Goal: Task Accomplishment & Management: Complete application form

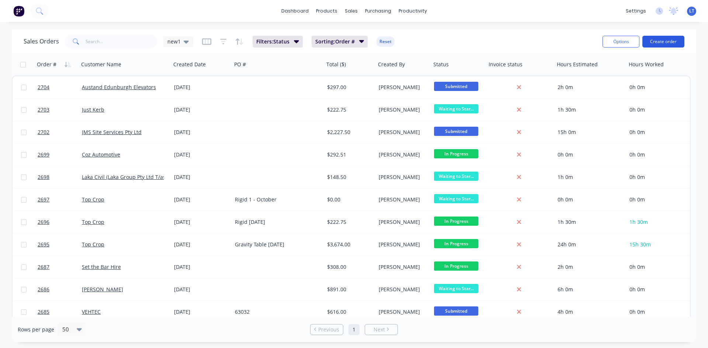
click at [663, 42] on button "Create order" at bounding box center [663, 42] width 42 height 12
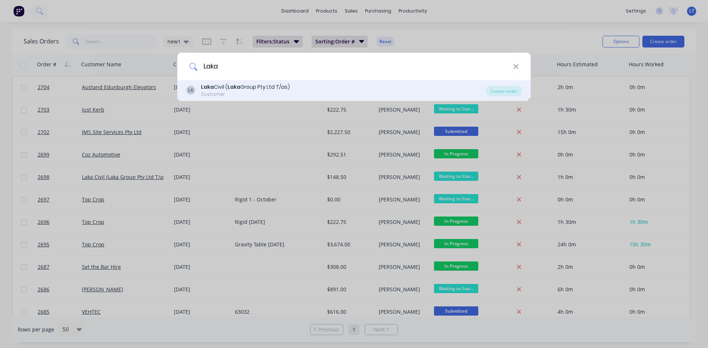
type input "Laka"
click at [290, 91] on div "Laka Civil ( Laka Group Pty Ltd T/as)" at bounding box center [245, 87] width 89 height 8
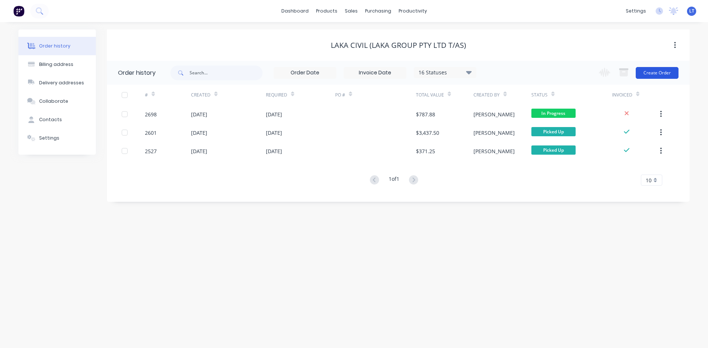
click at [652, 71] on button "Create Order" at bounding box center [657, 73] width 43 height 12
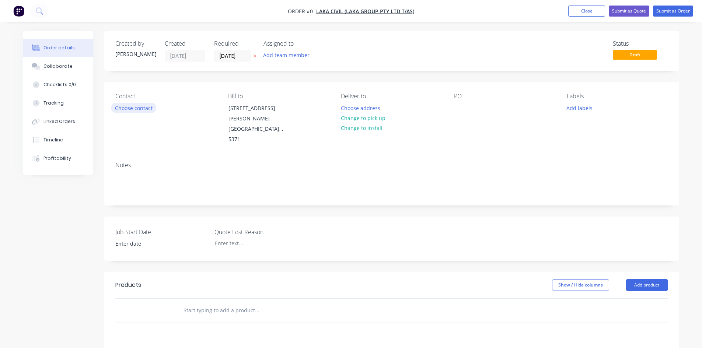
click at [138, 106] on button "Choose contact" at bounding box center [133, 108] width 45 height 10
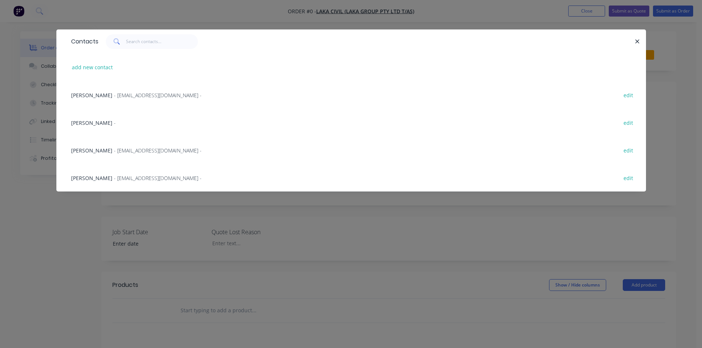
click at [98, 152] on span "[PERSON_NAME]" at bounding box center [91, 150] width 41 height 7
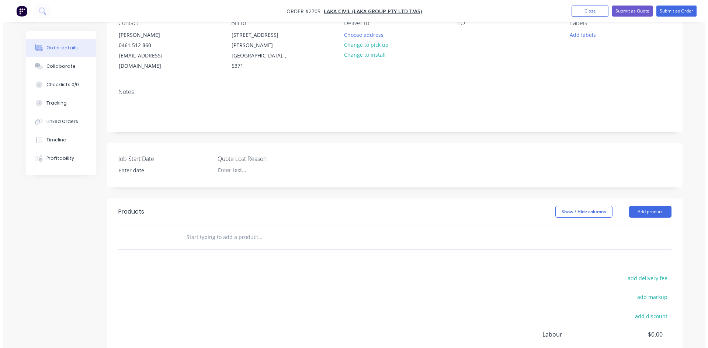
scroll to position [74, 0]
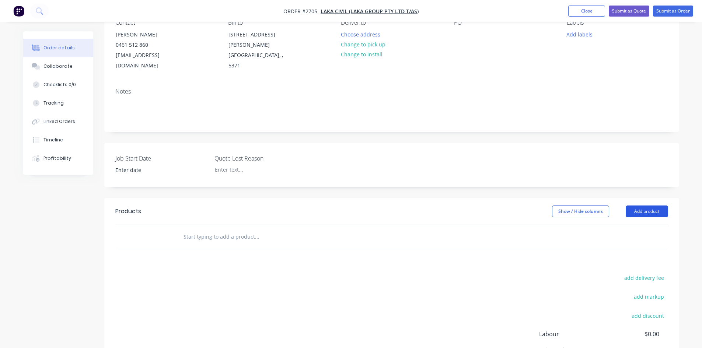
click at [642, 206] on button "Add product" at bounding box center [647, 212] width 42 height 12
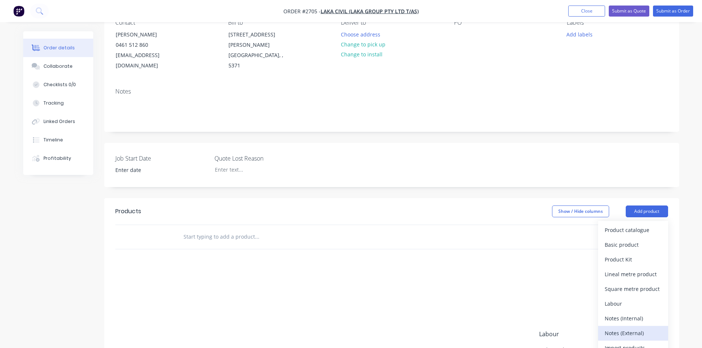
click at [634, 326] on button "Notes (External)" at bounding box center [633, 333] width 70 height 15
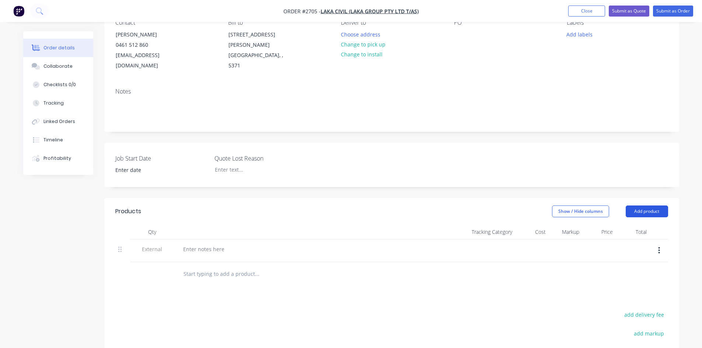
click at [647, 206] on button "Add product" at bounding box center [647, 212] width 42 height 12
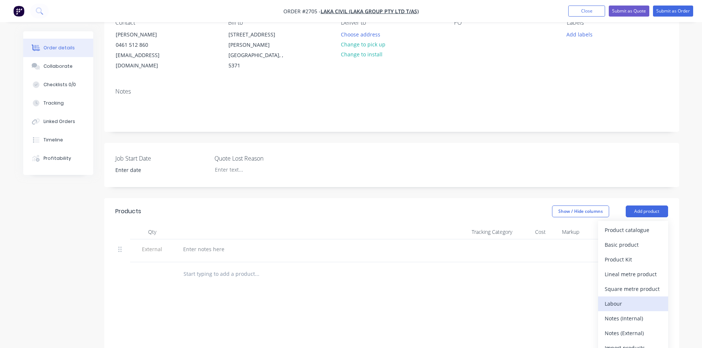
click at [628, 299] on div "Labour" at bounding box center [633, 304] width 57 height 11
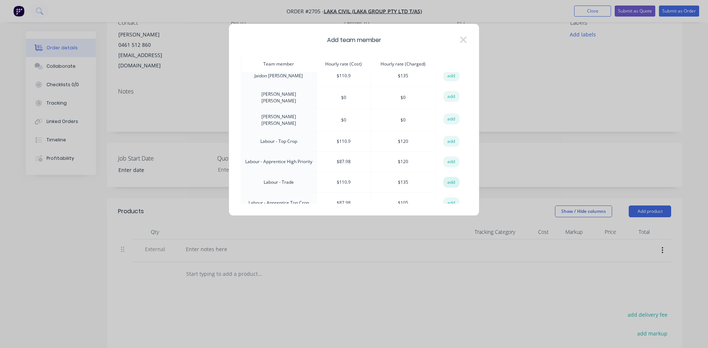
click at [448, 177] on button "add" at bounding box center [451, 182] width 16 height 11
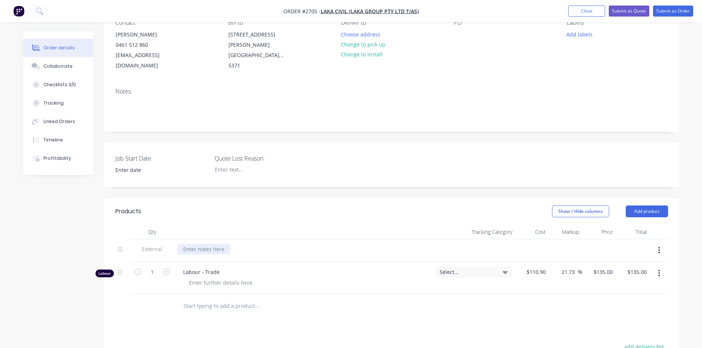
click at [207, 244] on div at bounding box center [203, 249] width 53 height 11
click at [166, 269] on icon "button" at bounding box center [166, 272] width 7 height 7
type input "2"
type input "$270.00"
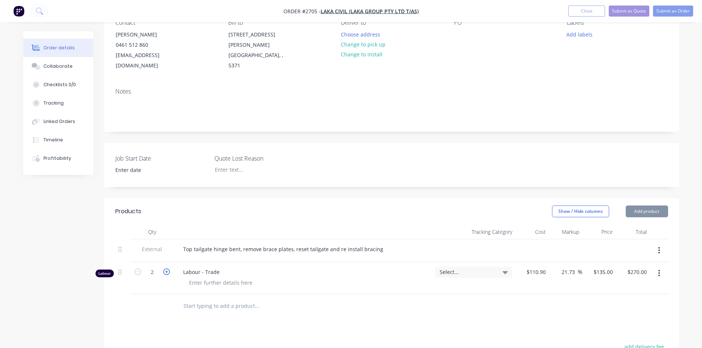
click at [166, 269] on icon "button" at bounding box center [166, 272] width 7 height 7
type input "3"
type input "$405.00"
click at [166, 269] on icon "button" at bounding box center [166, 272] width 7 height 7
type input "4"
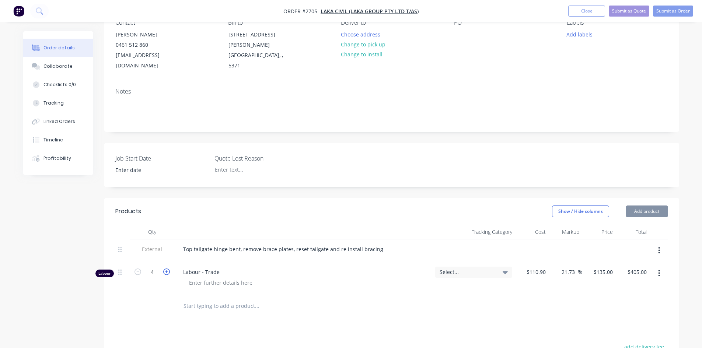
type input "$540.00"
click at [166, 269] on icon "button" at bounding box center [166, 272] width 7 height 7
type input "5"
type input "$675.00"
click at [166, 269] on icon "button" at bounding box center [166, 272] width 7 height 7
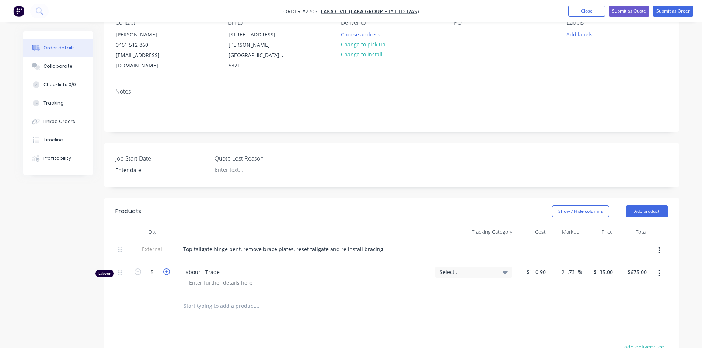
type input "6"
type input "$810.00"
click at [166, 269] on icon "button" at bounding box center [166, 272] width 7 height 7
type input "7"
type input "$945.00"
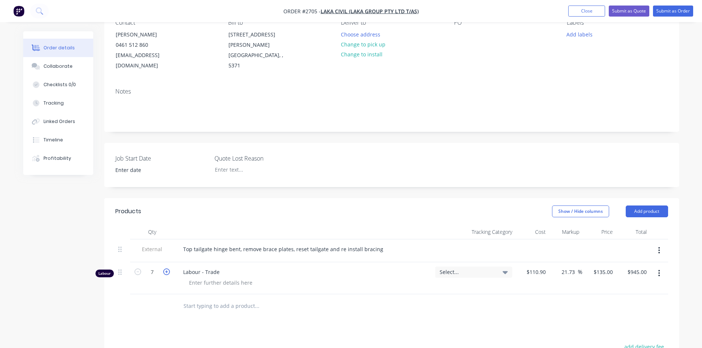
click at [166, 269] on icon "button" at bounding box center [166, 272] width 7 height 7
type input "8"
type input "$1,080.00"
click at [668, 11] on button "Submit as Order" at bounding box center [673, 11] width 40 height 11
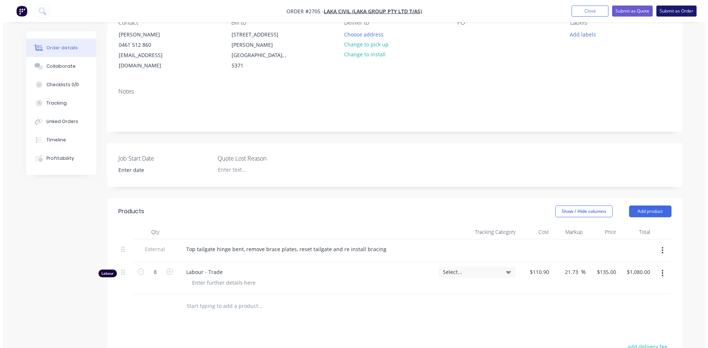
scroll to position [0, 0]
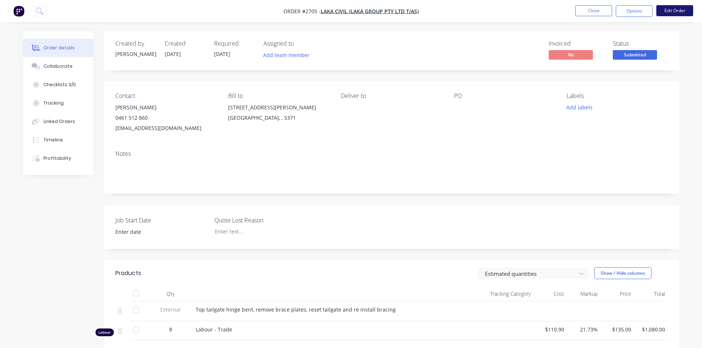
click at [672, 9] on button "Edit Order" at bounding box center [675, 10] width 37 height 11
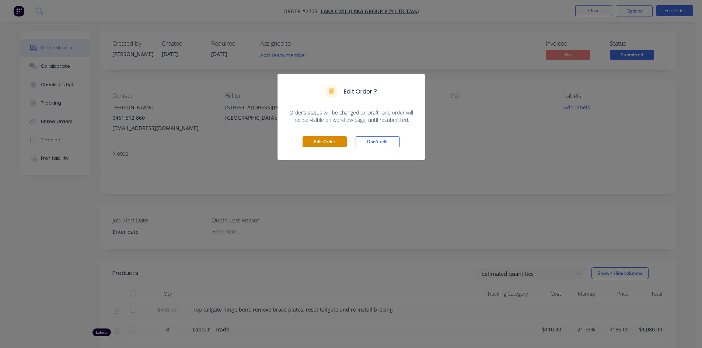
click at [317, 139] on button "Edit Order" at bounding box center [325, 141] width 44 height 11
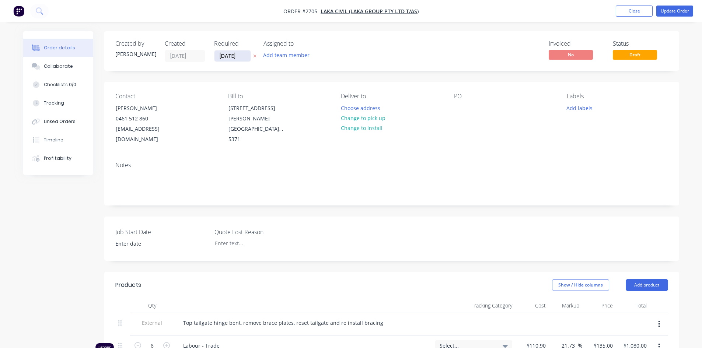
click at [243, 59] on input "[DATE]" at bounding box center [233, 56] width 36 height 11
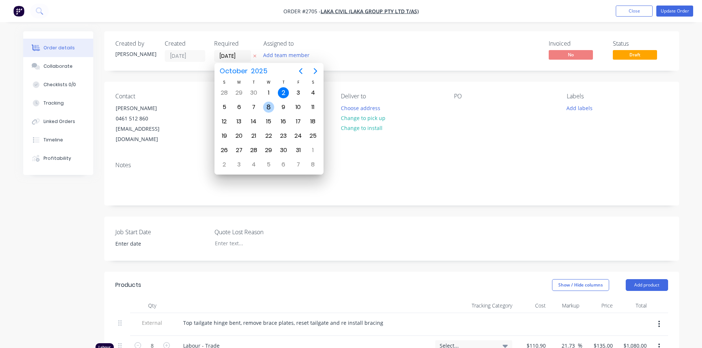
click at [272, 108] on div "8" at bounding box center [268, 107] width 11 height 11
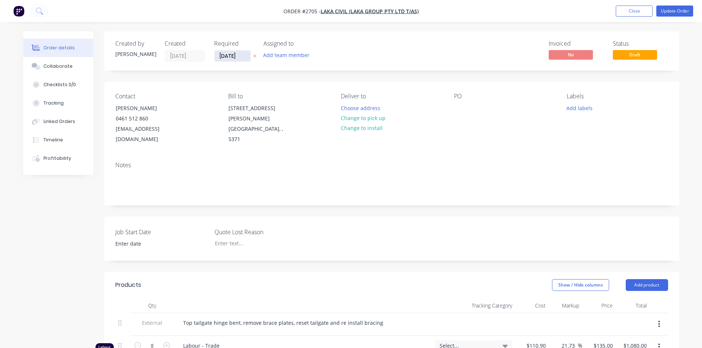
click at [244, 58] on input "[DATE]" at bounding box center [233, 56] width 36 height 11
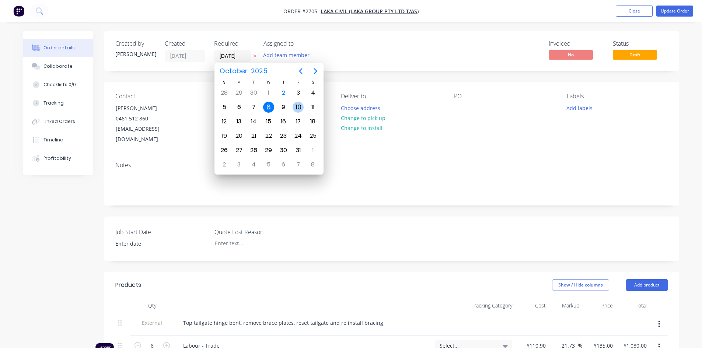
click at [299, 110] on div "10" at bounding box center [298, 107] width 11 height 11
type input "[DATE]"
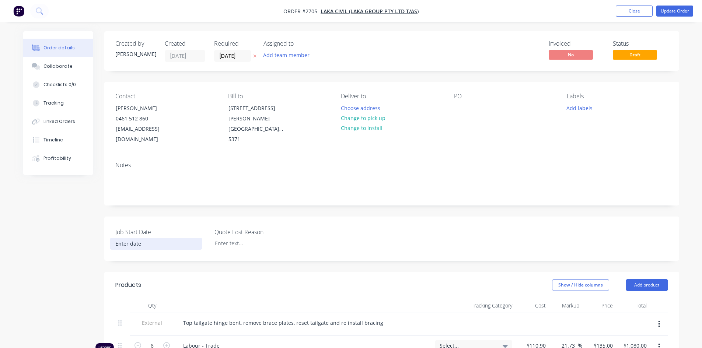
click at [138, 239] on input at bounding box center [156, 244] width 92 height 11
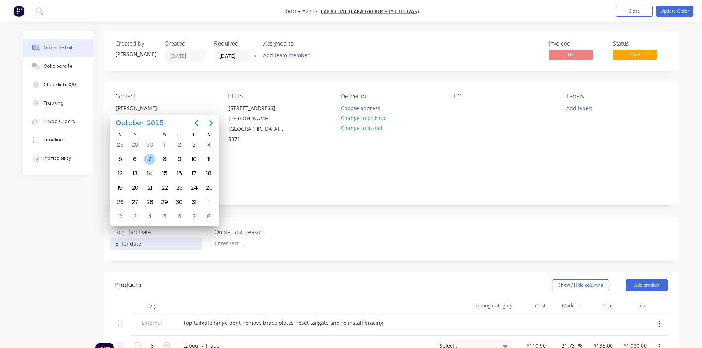
click at [147, 159] on div "7" at bounding box center [149, 159] width 11 height 11
type input "[DATE]"
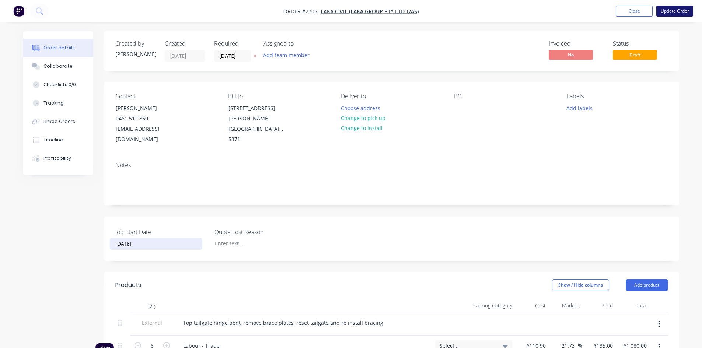
click at [672, 11] on button "Update Order" at bounding box center [675, 11] width 37 height 11
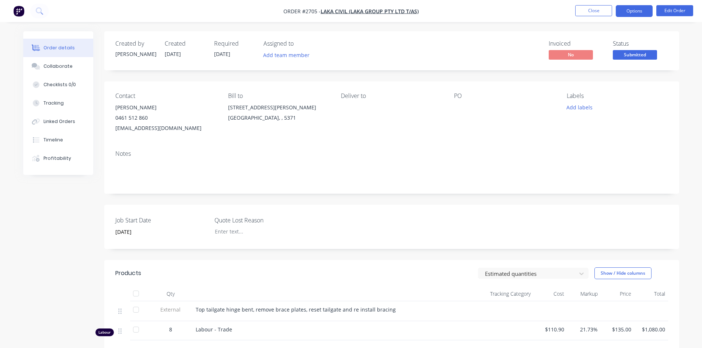
click at [639, 14] on button "Options" at bounding box center [634, 11] width 37 height 12
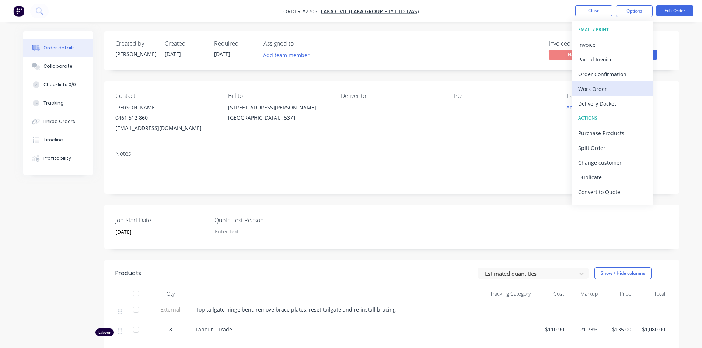
click at [601, 87] on div "Work Order" at bounding box center [612, 89] width 68 height 11
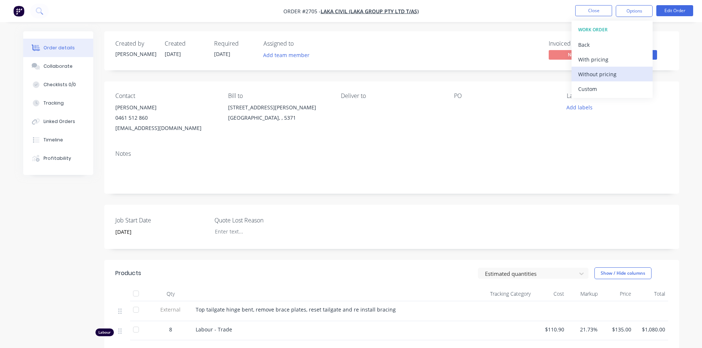
click at [601, 76] on div "Without pricing" at bounding box center [612, 74] width 68 height 11
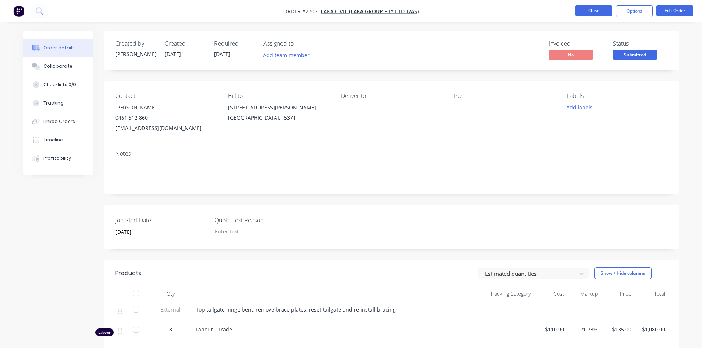
click at [591, 12] on button "Close" at bounding box center [594, 10] width 37 height 11
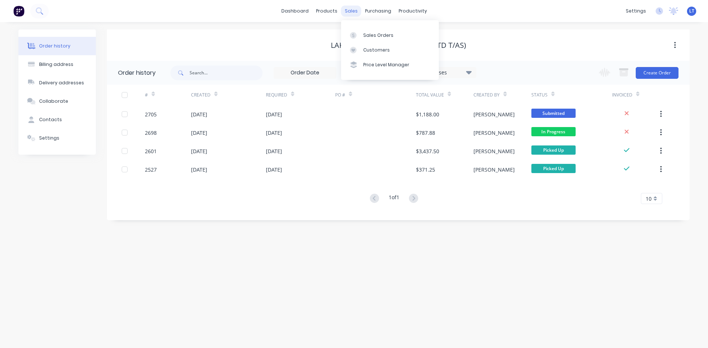
click at [353, 10] on div "sales" at bounding box center [351, 11] width 20 height 11
click at [350, 13] on div "sales" at bounding box center [351, 11] width 20 height 11
click at [371, 35] on div "Sales Orders" at bounding box center [378, 35] width 30 height 7
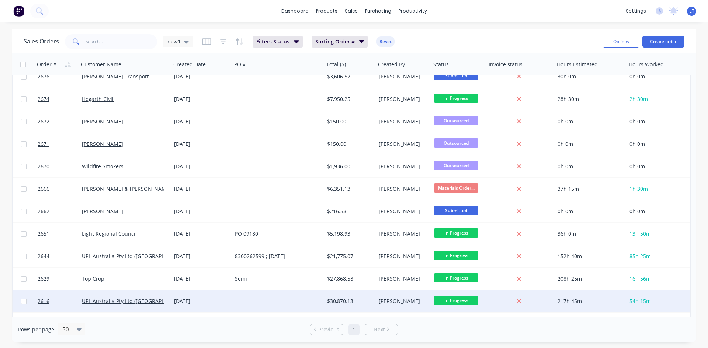
scroll to position [411, 0]
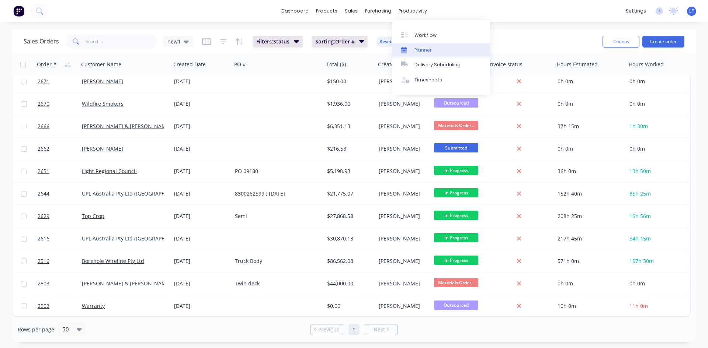
click at [421, 47] on div "Planner" at bounding box center [422, 50] width 17 height 7
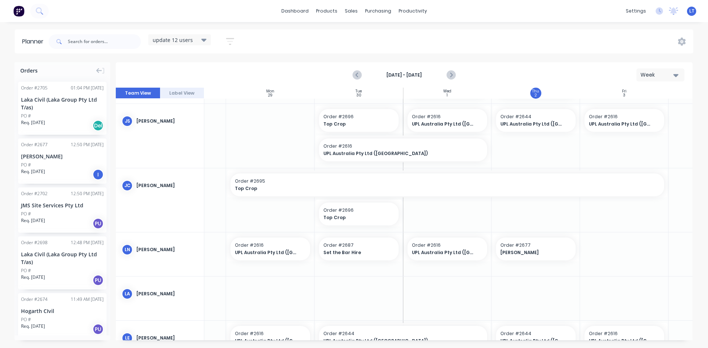
scroll to position [0, 67]
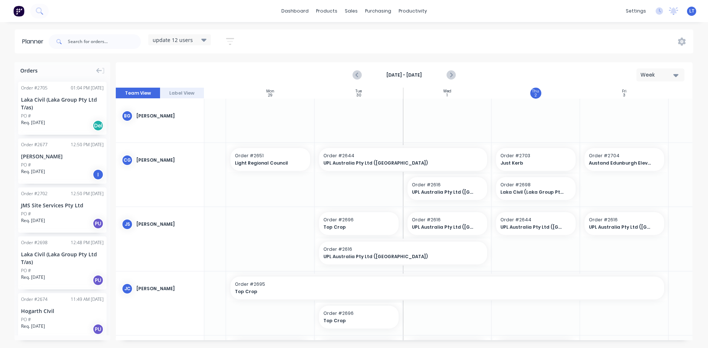
click at [293, 30] on div "dashboard products sales purchasing productivity dashboard products Product Cat…" at bounding box center [354, 174] width 708 height 348
click at [211, 10] on div "dashboard products sales purchasing productivity dashboard products Product Cat…" at bounding box center [354, 11] width 708 height 22
click at [382, 36] on div "Sales Orders" at bounding box center [378, 35] width 30 height 7
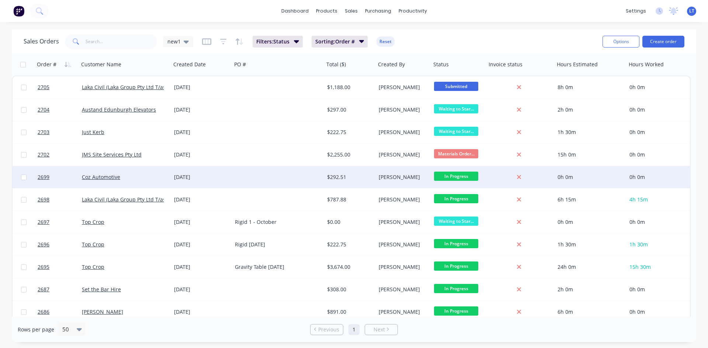
click at [227, 180] on div "[DATE]" at bounding box center [201, 177] width 55 height 7
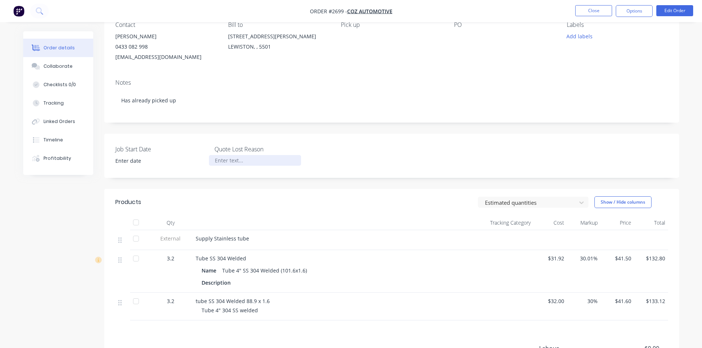
scroll to position [175, 0]
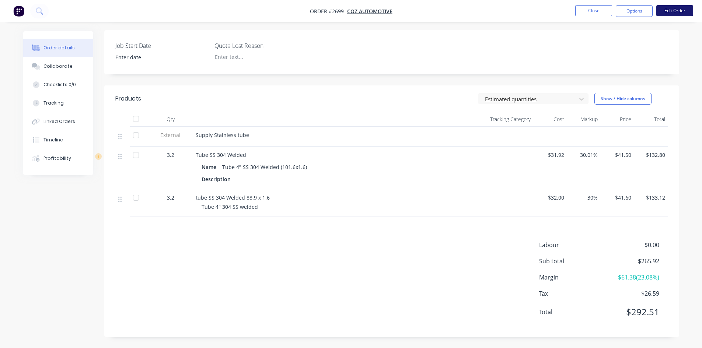
click at [680, 14] on button "Edit Order" at bounding box center [675, 10] width 37 height 11
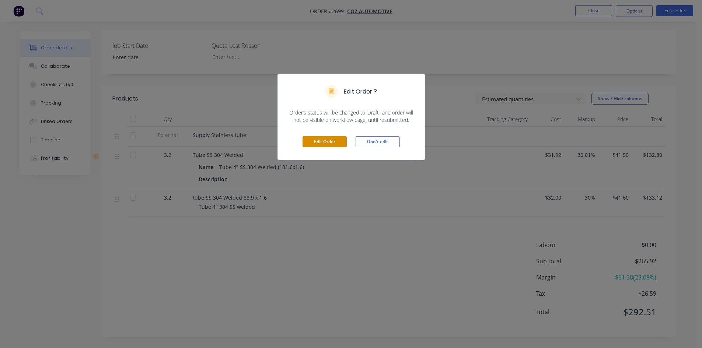
click at [335, 137] on button "Edit Order" at bounding box center [325, 141] width 44 height 11
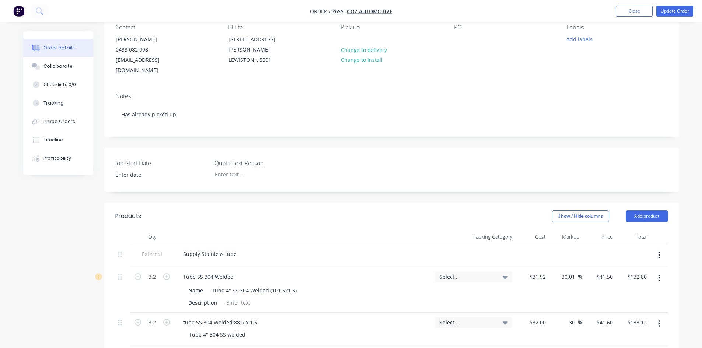
scroll to position [221, 0]
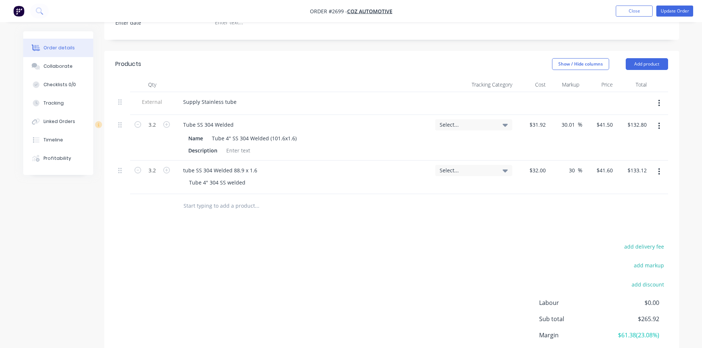
click at [211, 199] on input "text" at bounding box center [256, 206] width 147 height 15
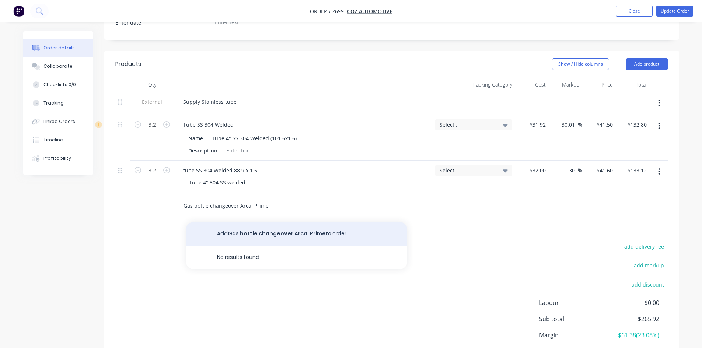
type input "Gas bottle changeover Arcal Prime"
click at [281, 226] on button "Add Gas bottle changeover Arcal Prime to order" at bounding box center [296, 234] width 221 height 24
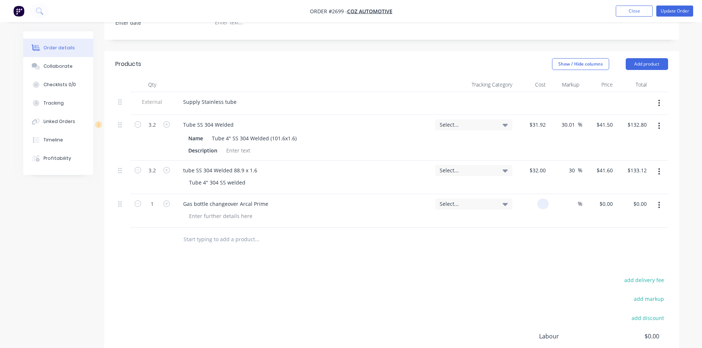
click at [538, 194] on div at bounding box center [532, 211] width 34 height 34
type input "$116.00"
drag, startPoint x: 583, startPoint y: 277, endPoint x: 632, endPoint y: 209, distance: 84.1
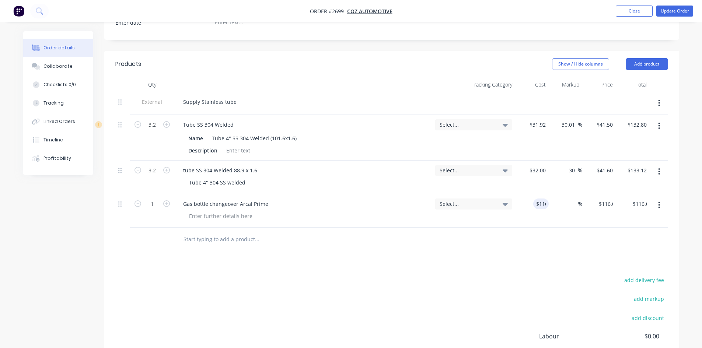
click at [583, 277] on div "add delivery fee" at bounding box center [622, 284] width 92 height 19
click at [222, 234] on input "text" at bounding box center [256, 239] width 147 height 15
click at [222, 232] on input "text" at bounding box center [256, 239] width 147 height 15
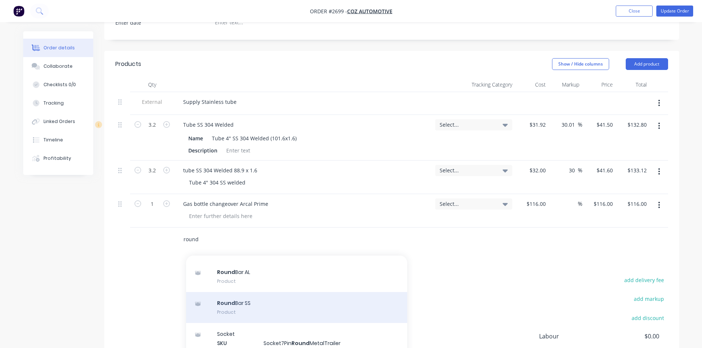
type input "round"
click at [243, 300] on div "Round Bar SS Product" at bounding box center [296, 307] width 221 height 31
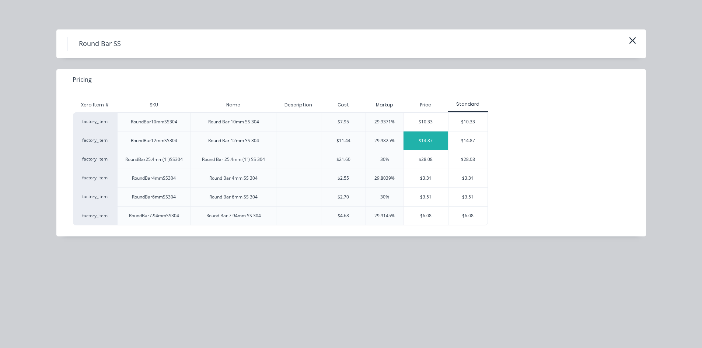
click at [426, 140] on div "$14.87" at bounding box center [426, 141] width 45 height 18
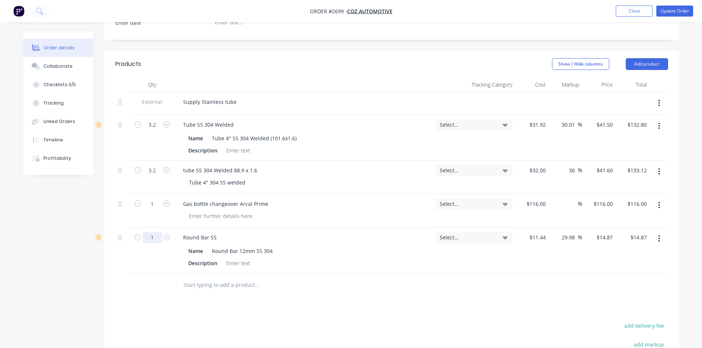
click at [157, 232] on input "1" at bounding box center [152, 237] width 19 height 11
type input "4"
type input "$59.48"
click at [439, 300] on div "Products Show / Hide columns Add product Qty Tracking Category Cost Markup Pric…" at bounding box center [391, 263] width 575 height 424
click at [570, 232] on input "29.98" at bounding box center [569, 237] width 17 height 11
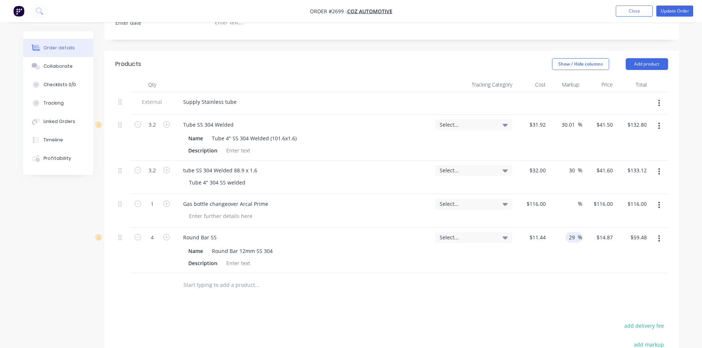
type input "2"
type input "10"
type input "$12.584"
type input "$50.34"
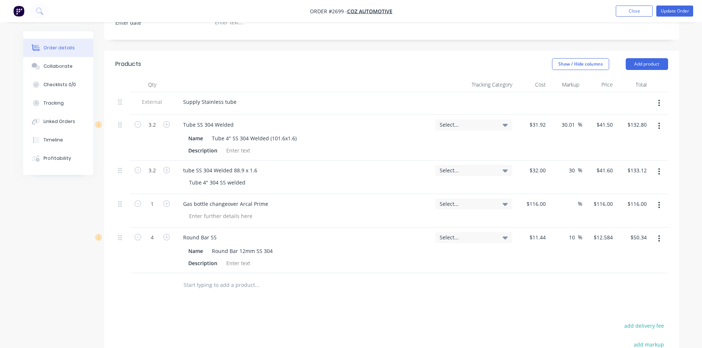
click at [359, 291] on div "Products Show / Hide columns Add product Qty Tracking Category Cost Markup Pric…" at bounding box center [391, 263] width 575 height 424
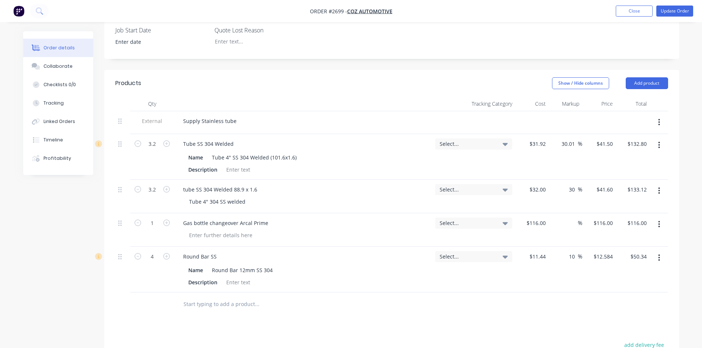
scroll to position [90, 0]
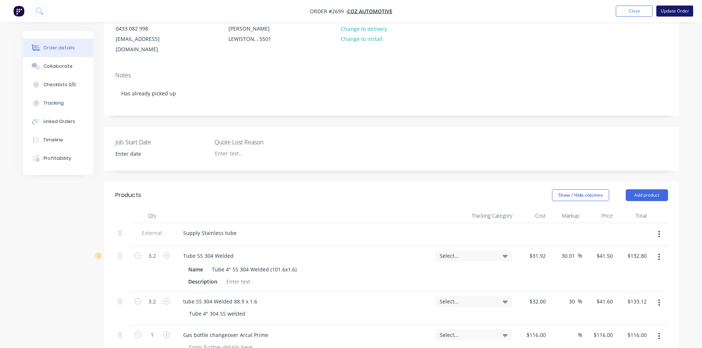
click at [674, 14] on button "Update Order" at bounding box center [675, 11] width 37 height 11
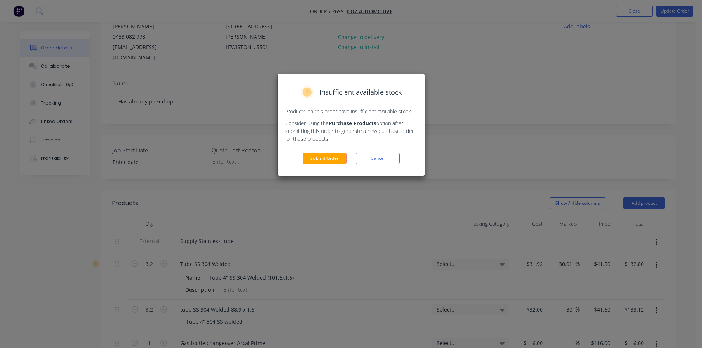
scroll to position [74, 0]
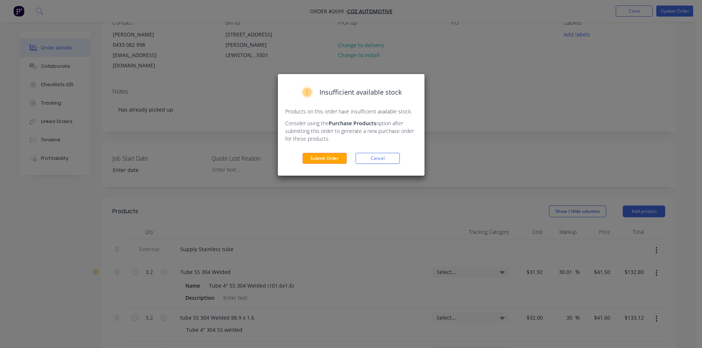
click at [368, 157] on button "Cancel" at bounding box center [378, 158] width 44 height 11
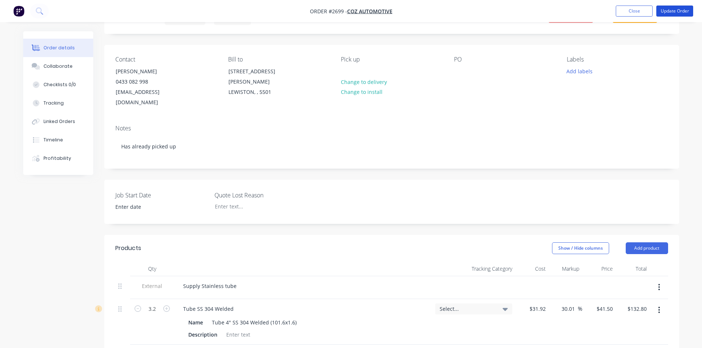
scroll to position [0, 0]
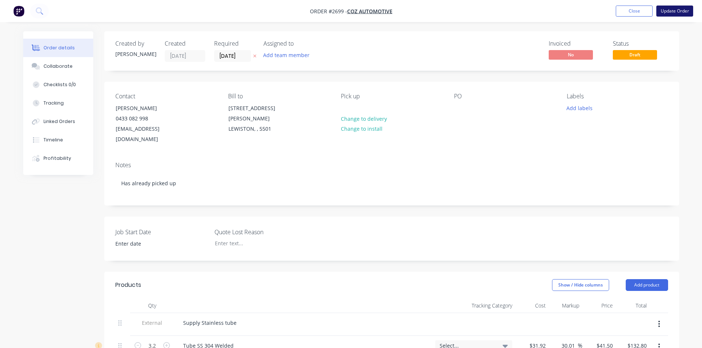
click at [672, 10] on button "Update Order" at bounding box center [675, 11] width 37 height 11
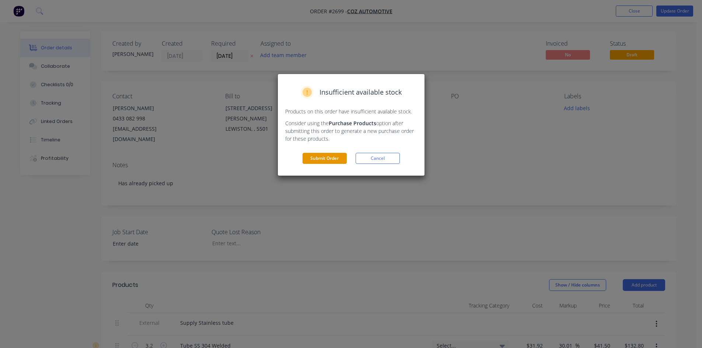
click at [342, 159] on button "Submit Order" at bounding box center [325, 158] width 44 height 11
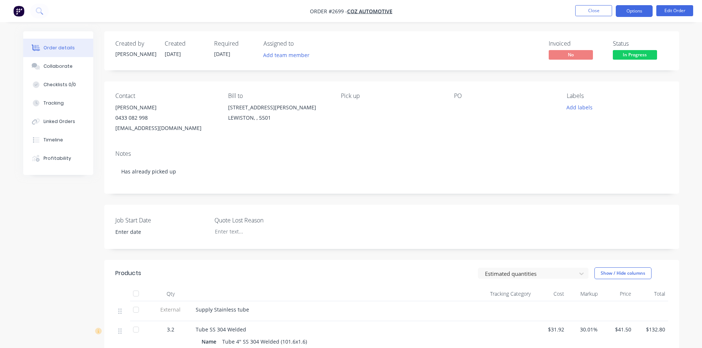
click at [626, 12] on button "Options" at bounding box center [634, 11] width 37 height 12
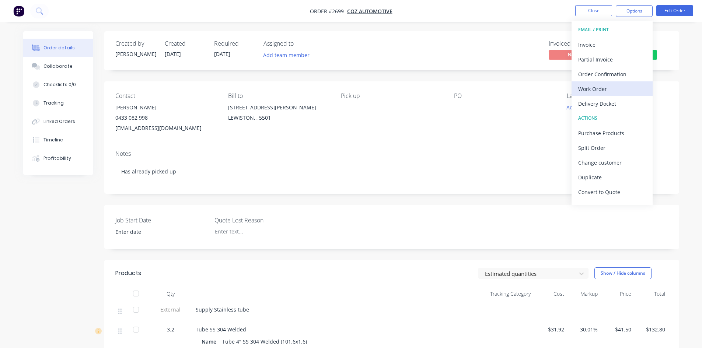
click at [612, 87] on div "Work Order" at bounding box center [612, 89] width 68 height 11
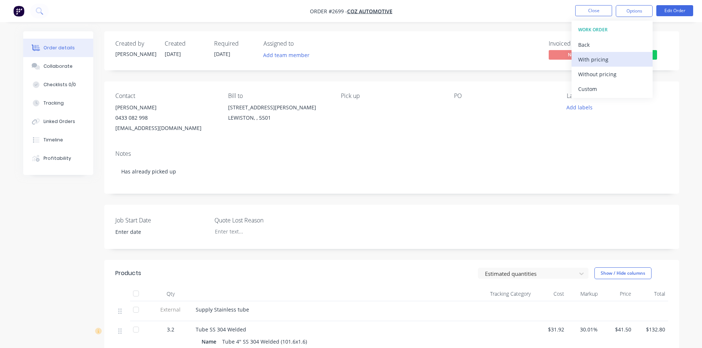
click at [600, 63] on div "With pricing" at bounding box center [612, 59] width 68 height 11
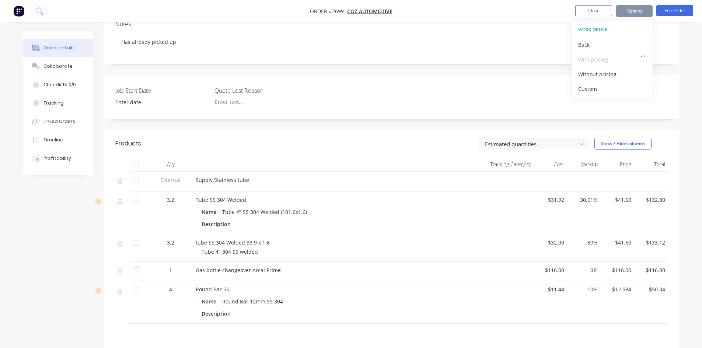
scroll to position [147, 0]
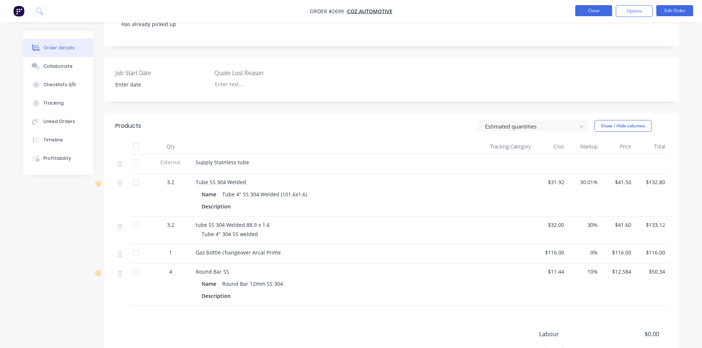
click at [597, 8] on button "Close" at bounding box center [594, 10] width 37 height 11
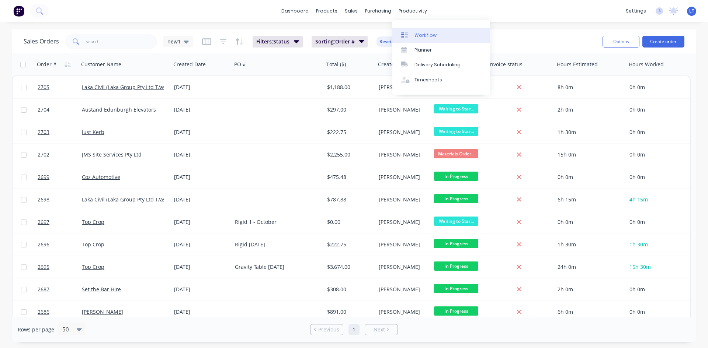
click at [430, 39] on link "Workflow" at bounding box center [441, 35] width 98 height 15
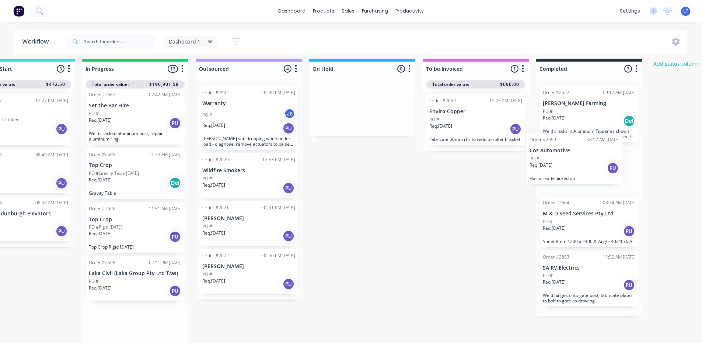
scroll to position [10, 291]
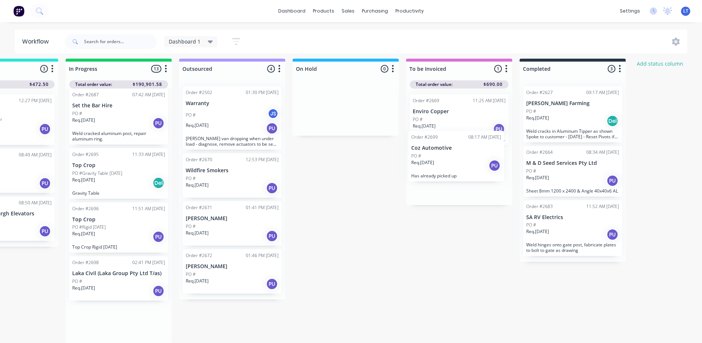
drag, startPoint x: 417, startPoint y: 305, endPoint x: 467, endPoint y: 149, distance: 164.6
click at [467, 149] on div "Submitted 6 Status colour #4169E1 hex #4169E1 Save Cancel Summaries Total order…" at bounding box center [319, 201] width 1230 height 284
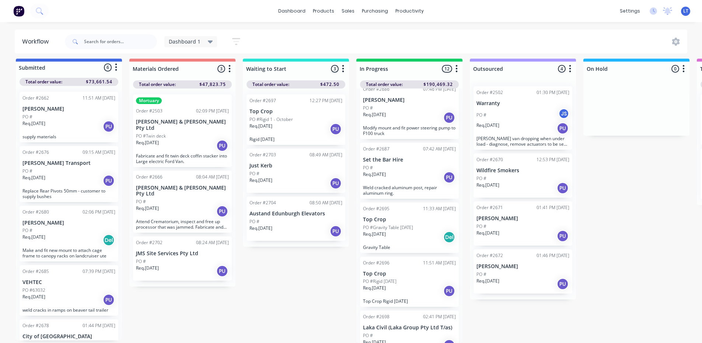
scroll to position [72, 0]
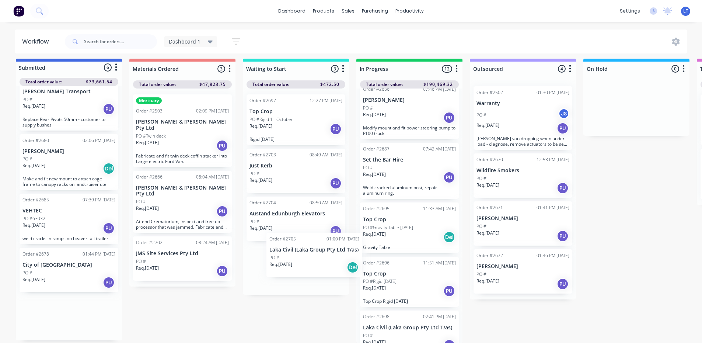
drag, startPoint x: 69, startPoint y: 322, endPoint x: 317, endPoint y: 263, distance: 255.7
click at [317, 263] on div "Submitted 6 Status colour #4169E1 hex #4169E1 Save Cancel Summaries Total order…" at bounding box center [609, 201] width 1230 height 284
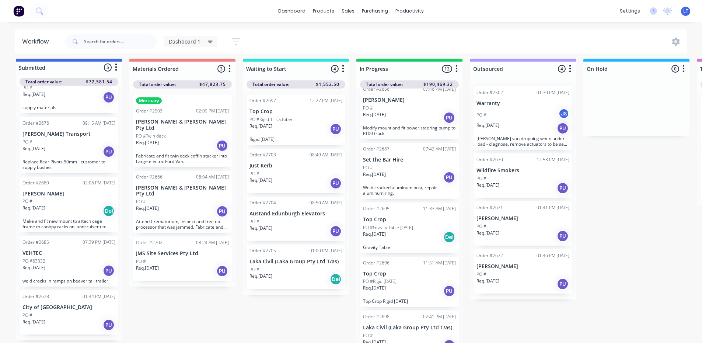
scroll to position [24, 0]
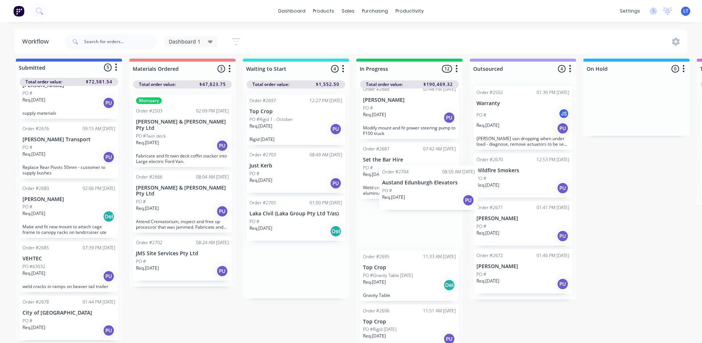
drag, startPoint x: 310, startPoint y: 222, endPoint x: 428, endPoint y: 206, distance: 118.3
click at [428, 206] on div "Submitted 5 Status colour #4169E1 hex #4169E1 Save Cancel Summaries Total order…" at bounding box center [609, 201] width 1230 height 284
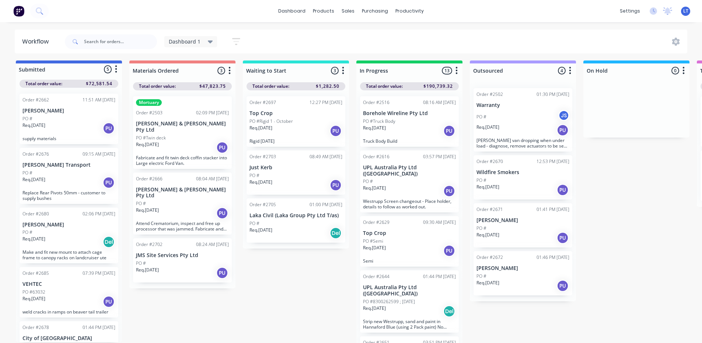
scroll to position [0, 0]
